Goal: Task Accomplishment & Management: Manage account settings

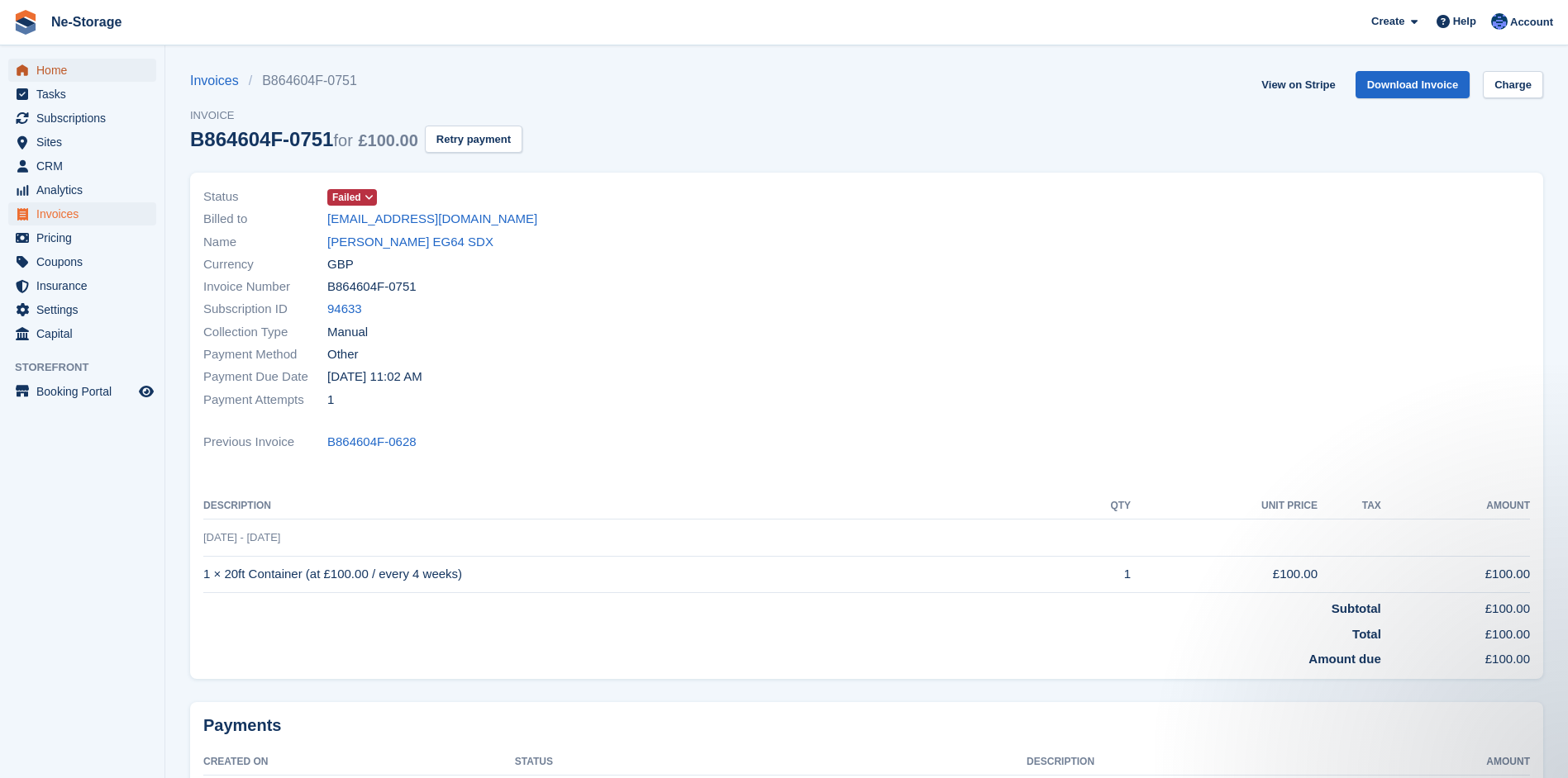
click at [56, 72] on span "Home" at bounding box center [86, 69] width 99 height 23
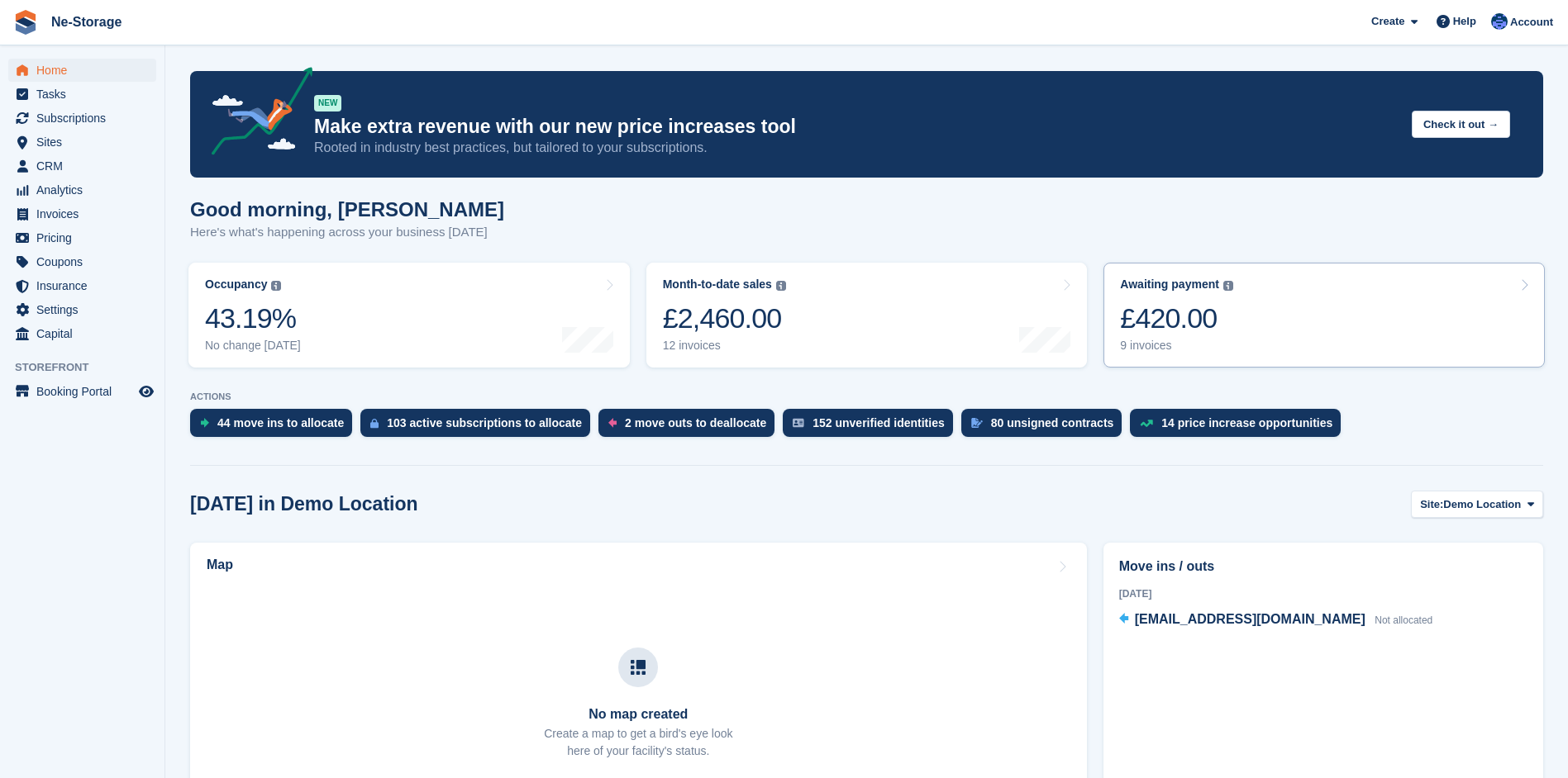
click at [1173, 314] on div "£420.00" at bounding box center [1177, 319] width 114 height 34
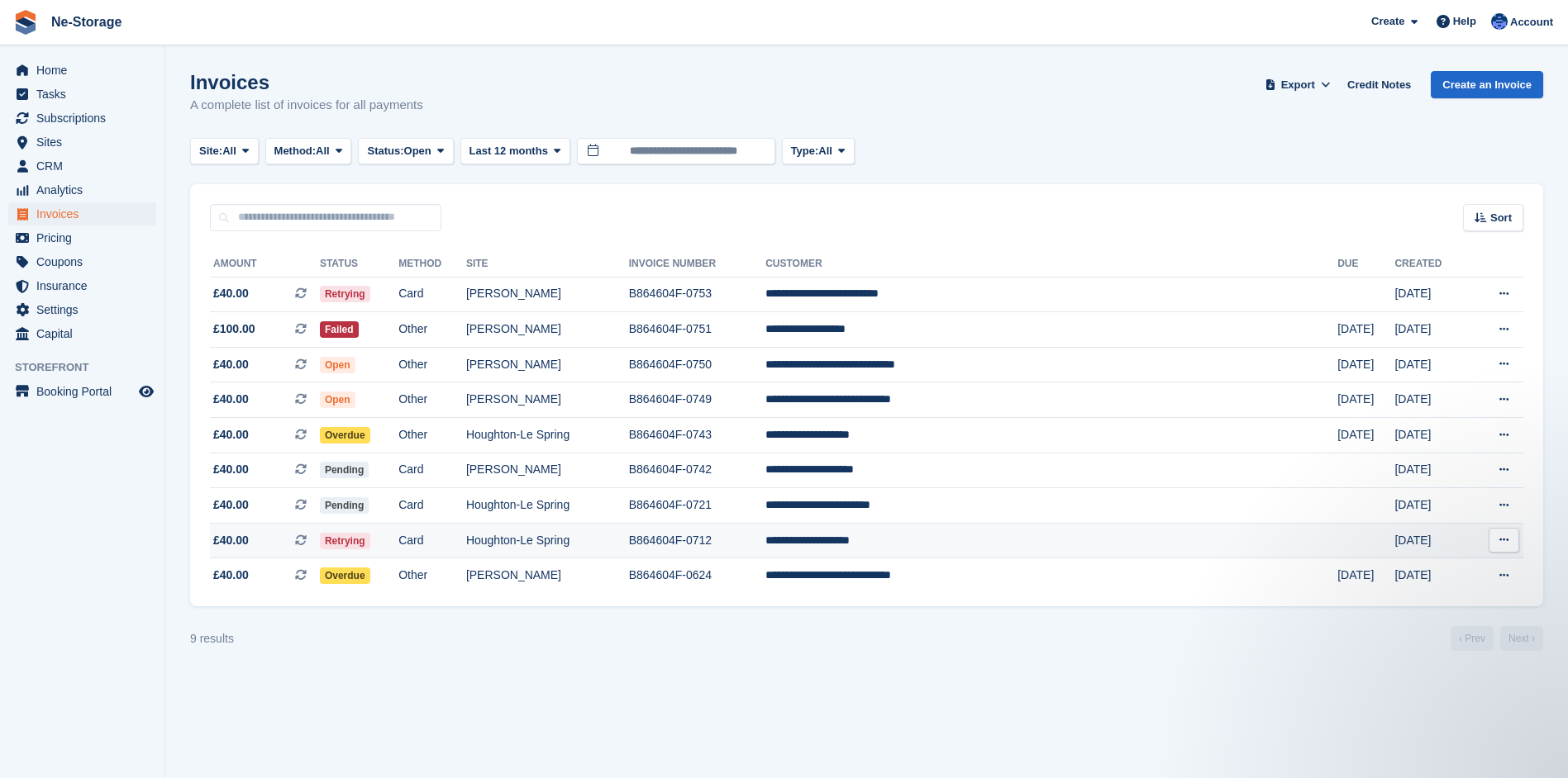
click at [619, 536] on td "Houghton-Le Spring" at bounding box center [548, 541] width 163 height 36
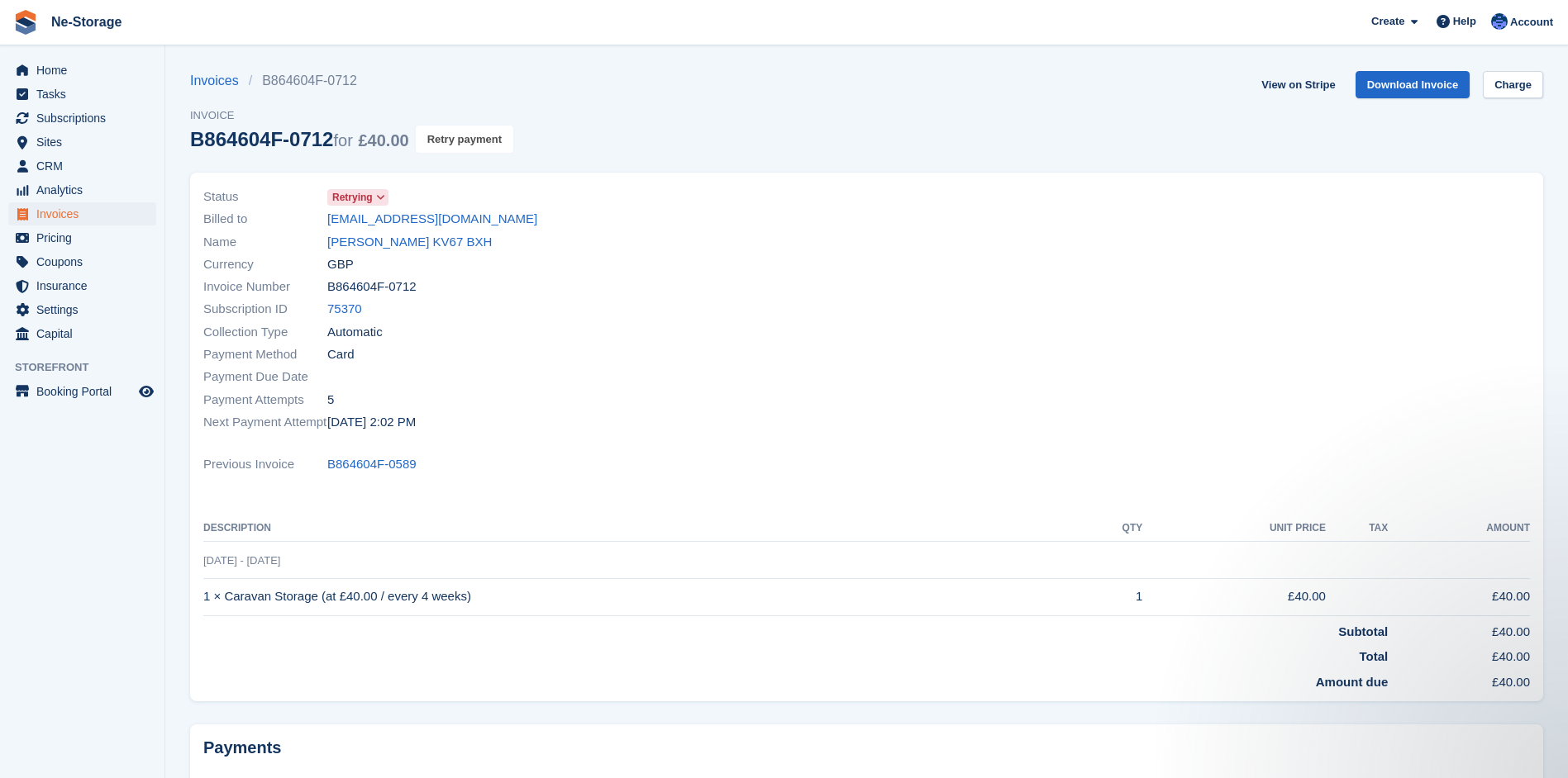
drag, startPoint x: 481, startPoint y: 138, endPoint x: 880, endPoint y: 45, distance: 409.7
click at [481, 139] on button "Retry payment" at bounding box center [464, 139] width 98 height 27
